Goal: Obtain resource: Download file/media

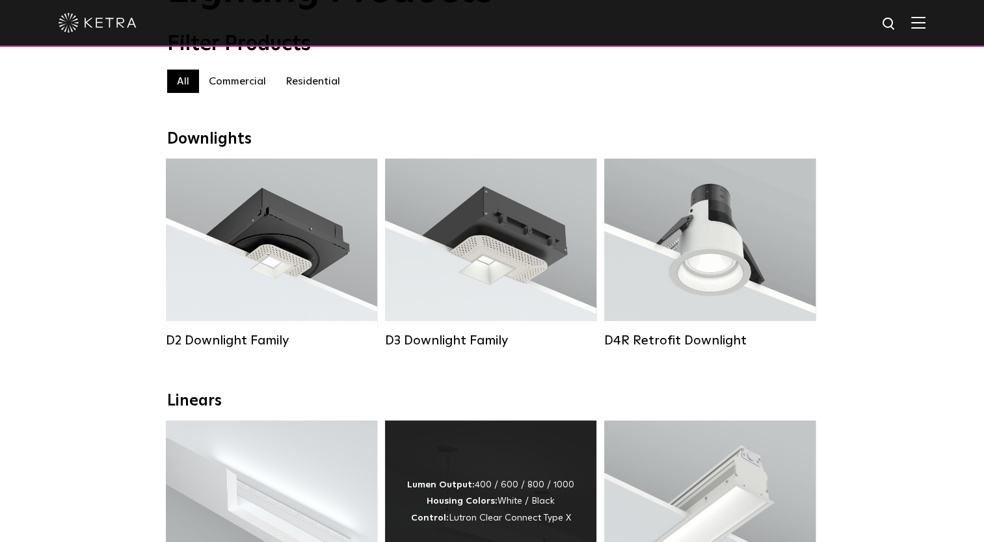
scroll to position [130, 0]
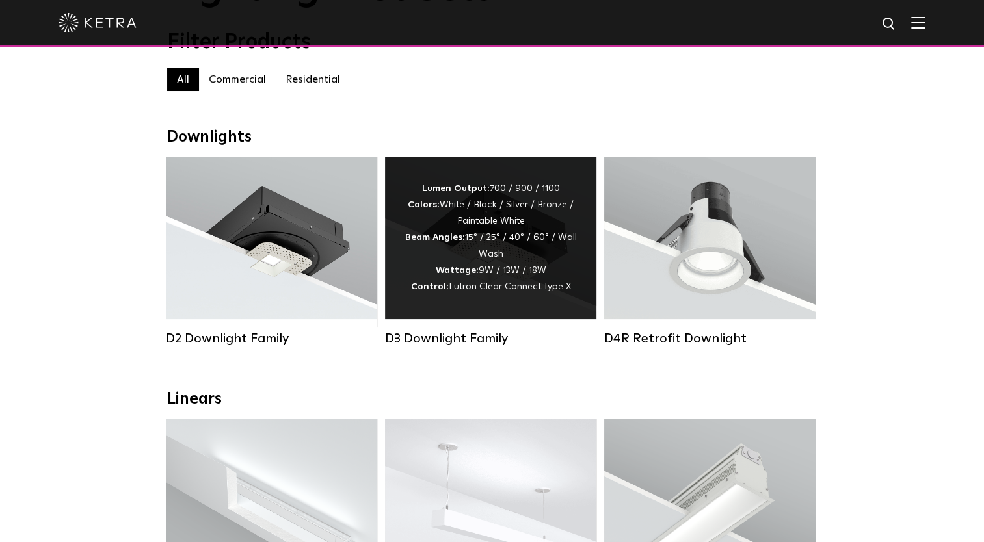
click at [472, 287] on div "Lumen Output: 700 / 900 / 1100 Colors: White / Black / Silver / Bronze / Painta…" at bounding box center [491, 238] width 172 height 114
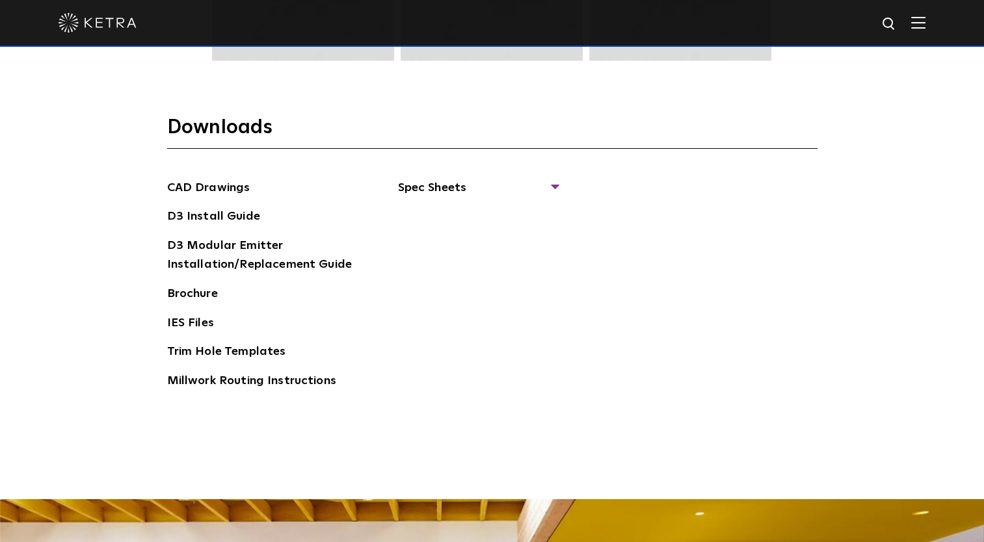
scroll to position [2016, 0]
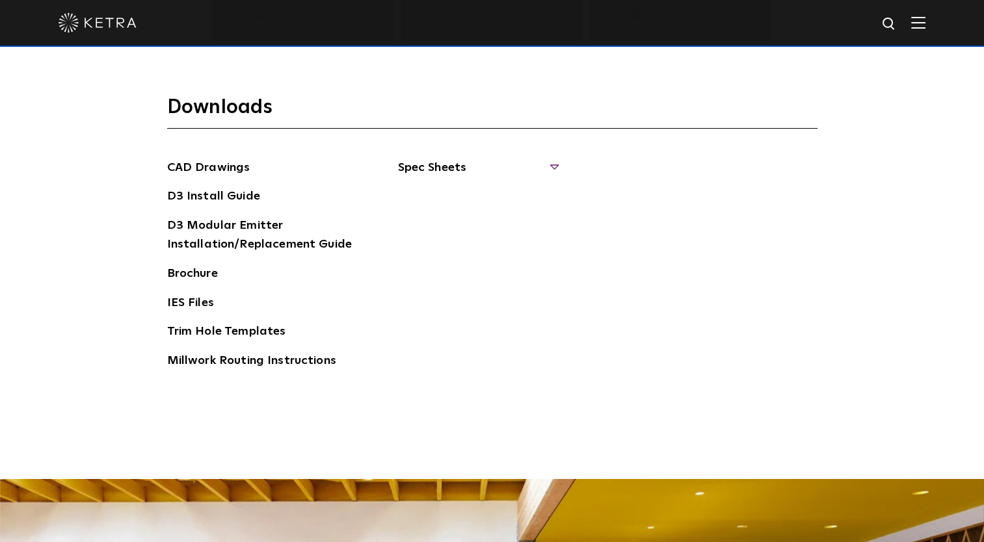
click at [416, 176] on span "Spec Sheets" at bounding box center [477, 173] width 159 height 29
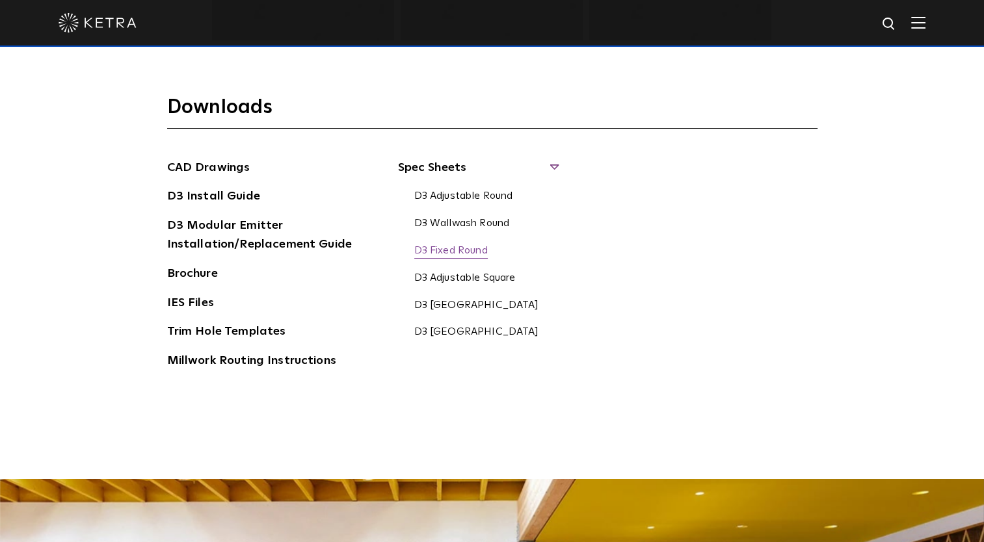
click at [459, 247] on link "D3 Fixed Round" at bounding box center [450, 252] width 73 height 14
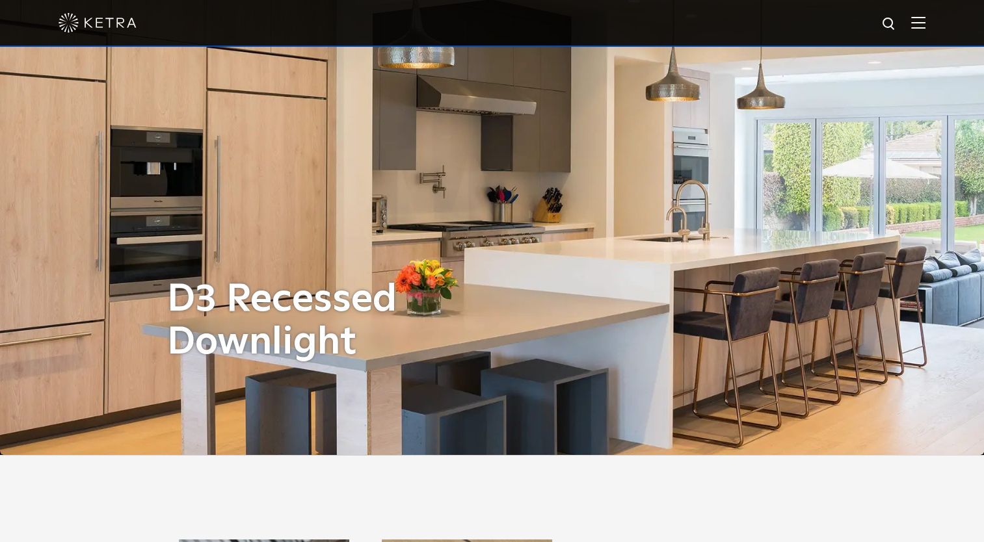
scroll to position [0, 0]
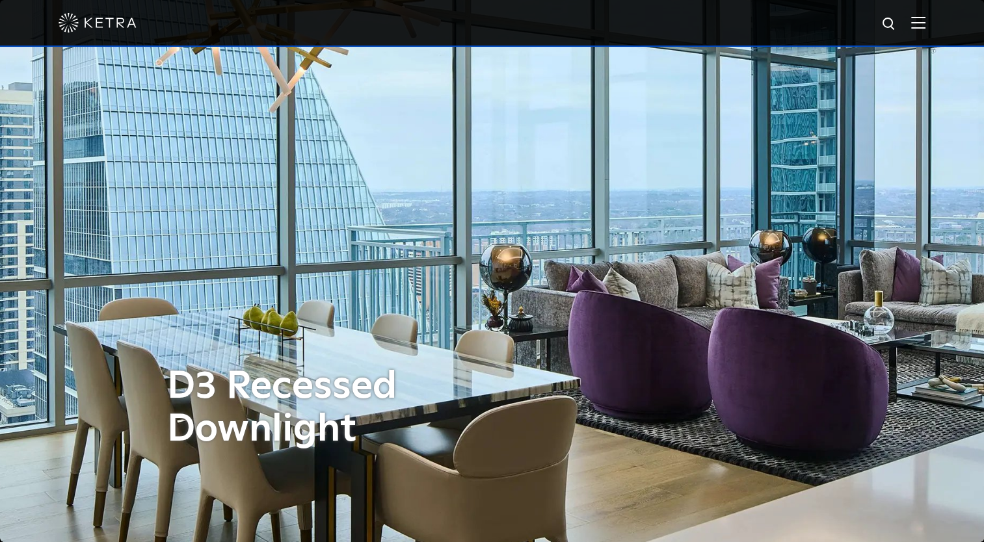
click at [951, 287] on img at bounding box center [491, 271] width 1279 height 705
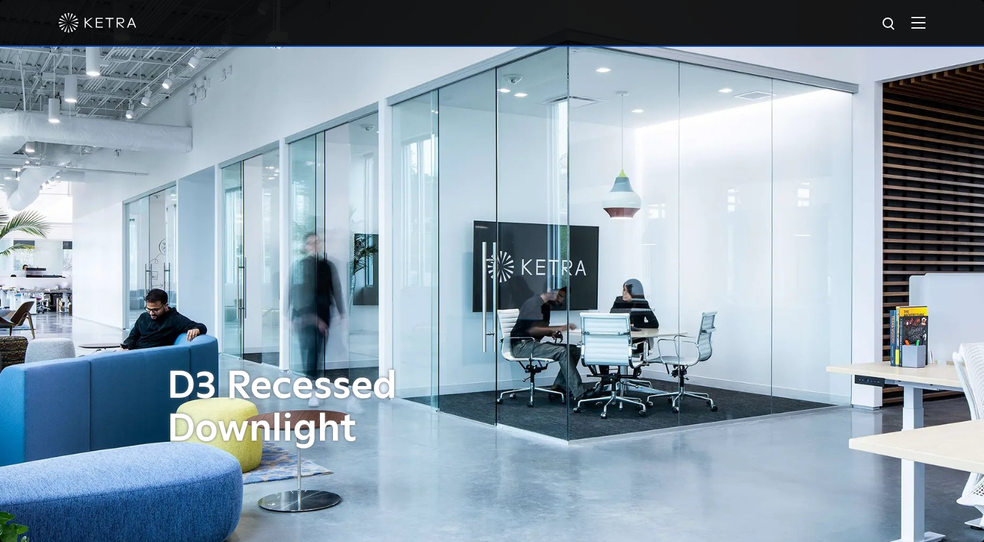
click at [550, 146] on div "D3 Recessed Downlight" at bounding box center [492, 271] width 650 height 542
click at [378, 57] on div "D3 Recessed Downlight" at bounding box center [492, 271] width 650 height 542
click at [662, 36] on div at bounding box center [492, 23] width 867 height 46
click at [81, 21] on img at bounding box center [98, 23] width 78 height 20
